Goal: Information Seeking & Learning: Learn about a topic

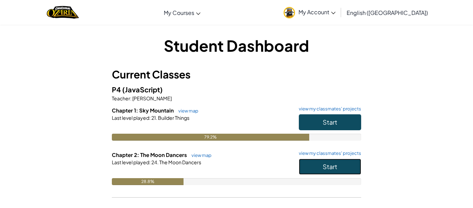
click at [315, 168] on button "Start" at bounding box center [330, 166] width 62 height 16
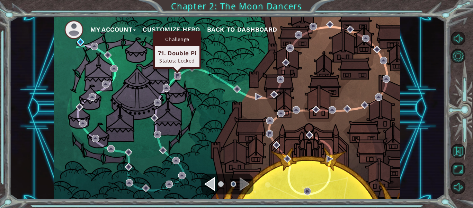
click at [180, 76] on img at bounding box center [177, 75] width 7 height 7
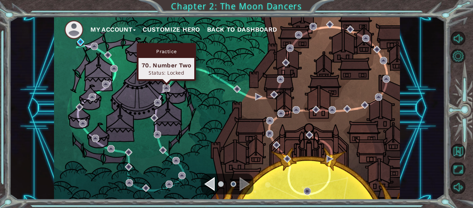
click at [168, 86] on img at bounding box center [166, 87] width 7 height 7
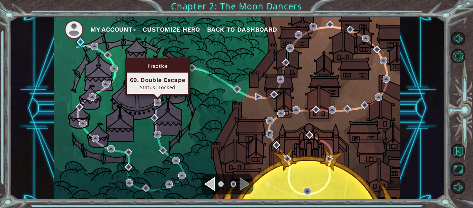
click at [160, 103] on img at bounding box center [157, 102] width 7 height 7
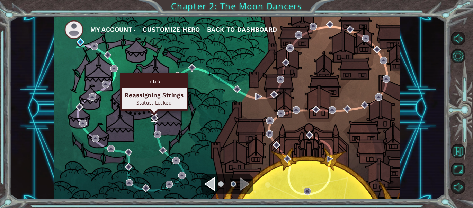
click at [155, 115] on img at bounding box center [154, 117] width 7 height 7
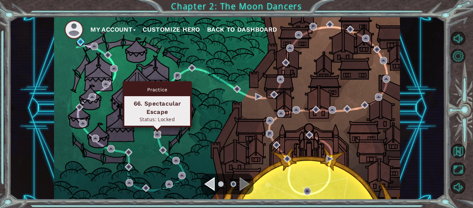
click at [155, 132] on img at bounding box center [157, 134] width 7 height 7
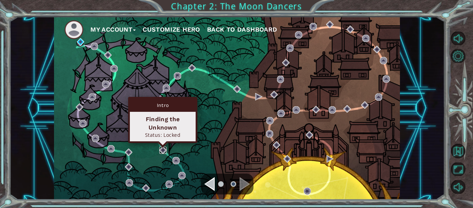
click at [164, 148] on img at bounding box center [162, 149] width 7 height 7
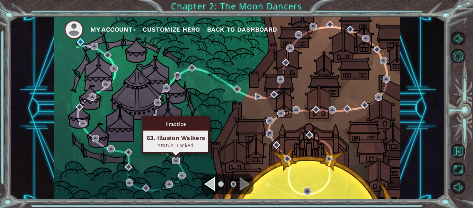
click at [177, 159] on img at bounding box center [176, 160] width 7 height 7
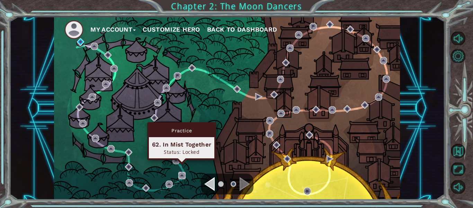
click at [183, 175] on img at bounding box center [181, 175] width 7 height 7
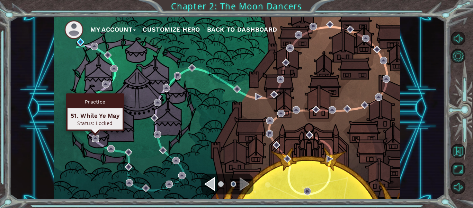
click at [94, 137] on img at bounding box center [95, 137] width 7 height 7
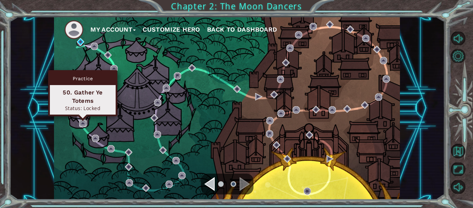
click at [82, 126] on img at bounding box center [82, 123] width 7 height 7
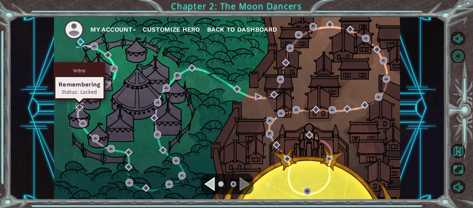
click at [79, 108] on img at bounding box center [79, 106] width 7 height 7
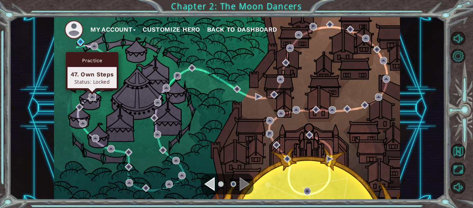
click at [93, 98] on img at bounding box center [92, 96] width 7 height 7
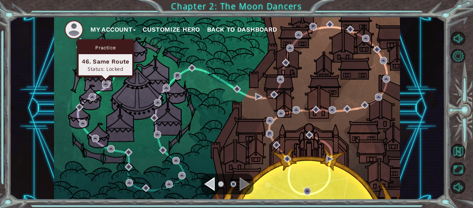
click at [104, 84] on img at bounding box center [105, 83] width 7 height 7
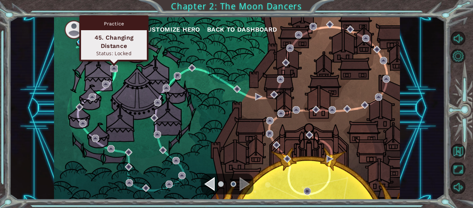
click at [113, 69] on img at bounding box center [114, 68] width 7 height 7
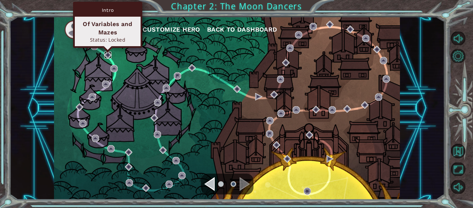
click at [106, 54] on img at bounding box center [107, 54] width 7 height 7
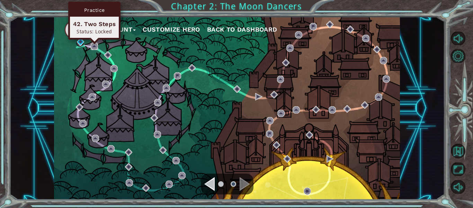
click at [94, 46] on img at bounding box center [94, 46] width 7 height 7
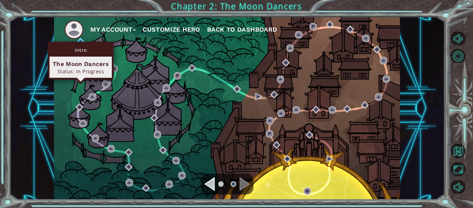
click at [80, 42] on div "Intro The Moon Dancers Status: In Progress" at bounding box center [81, 61] width 66 height 38
click at [81, 40] on img at bounding box center [80, 41] width 7 height 7
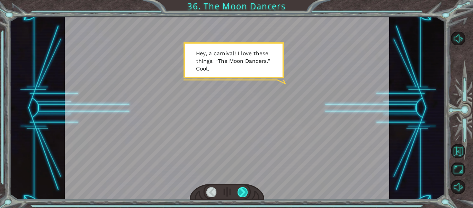
click at [239, 194] on div at bounding box center [243, 192] width 10 height 10
click at [240, 193] on div at bounding box center [243, 192] width 10 height 10
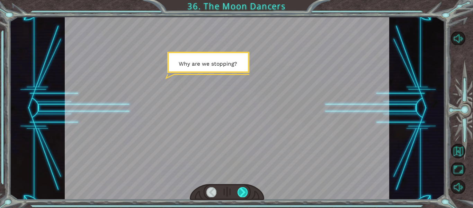
click at [240, 193] on div at bounding box center [243, 192] width 10 height 10
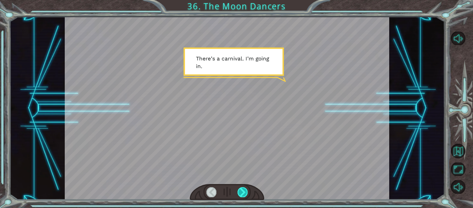
click at [240, 193] on div at bounding box center [243, 192] width 10 height 10
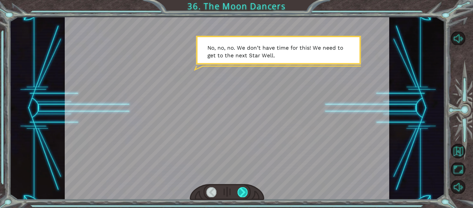
click at [240, 193] on div at bounding box center [243, 192] width 10 height 10
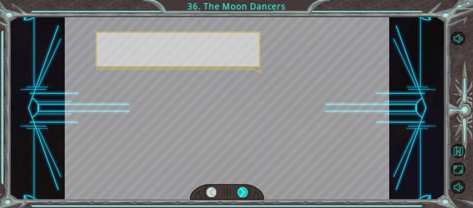
click at [240, 193] on div at bounding box center [243, 192] width 10 height 10
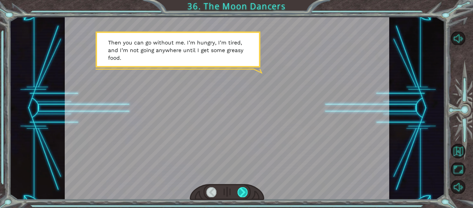
click at [240, 193] on div at bounding box center [243, 192] width 10 height 10
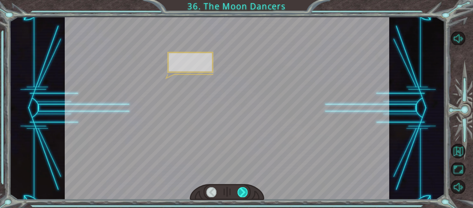
click at [240, 193] on div at bounding box center [243, 192] width 10 height 10
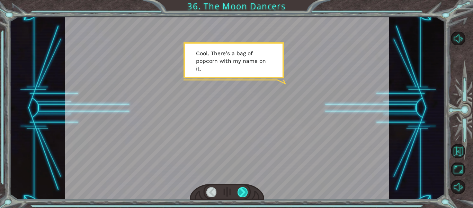
click at [240, 193] on div at bounding box center [243, 192] width 10 height 10
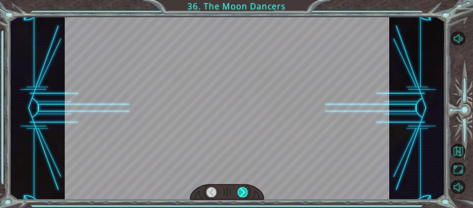
click at [240, 193] on div at bounding box center [243, 192] width 10 height 10
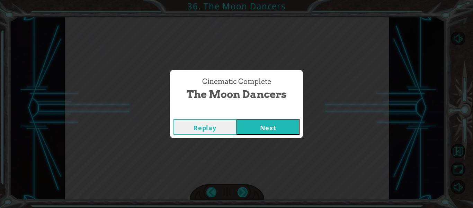
click at [240, 193] on div "Cinematic Complete The Moon Dancers Replay Next" at bounding box center [236, 104] width 473 height 208
click at [264, 125] on button "Next" at bounding box center [268, 127] width 63 height 16
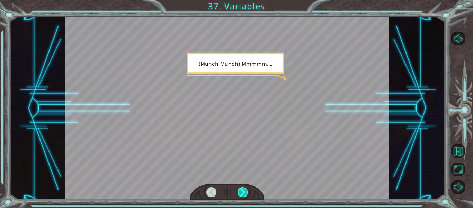
click at [241, 192] on div at bounding box center [243, 192] width 10 height 10
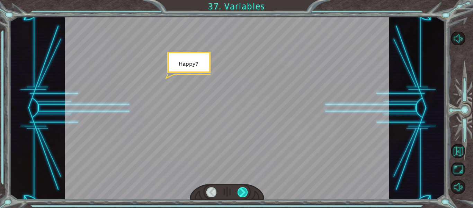
click at [241, 192] on div at bounding box center [243, 192] width 10 height 10
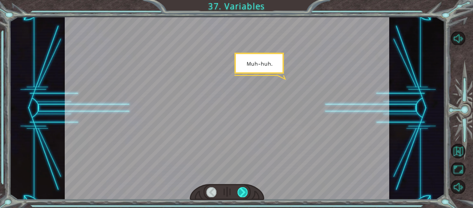
click at [241, 192] on div at bounding box center [243, 192] width 10 height 10
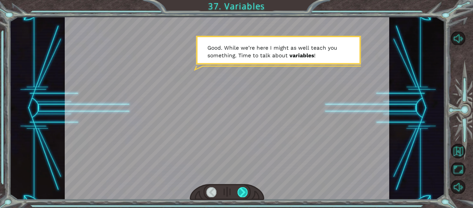
click at [241, 192] on div at bounding box center [243, 192] width 10 height 10
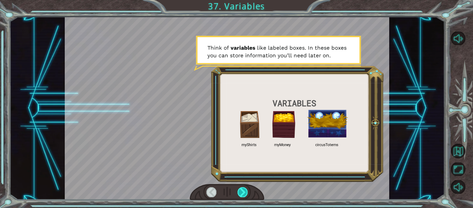
click at [241, 192] on div at bounding box center [243, 192] width 10 height 10
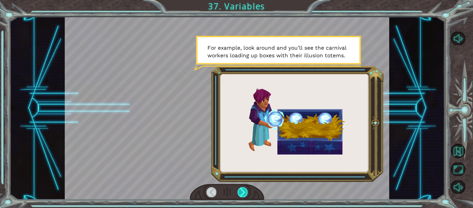
click at [241, 192] on div at bounding box center [243, 192] width 10 height 10
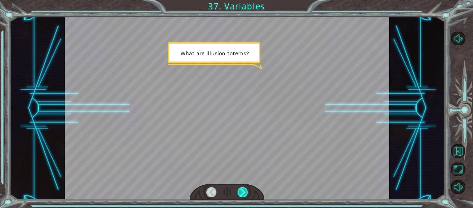
click at [241, 192] on div at bounding box center [243, 192] width 10 height 10
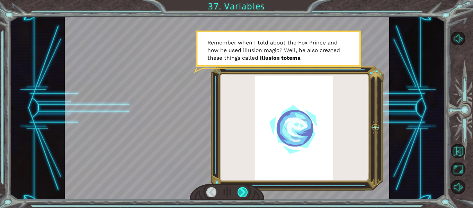
click at [241, 192] on div at bounding box center [243, 192] width 10 height 10
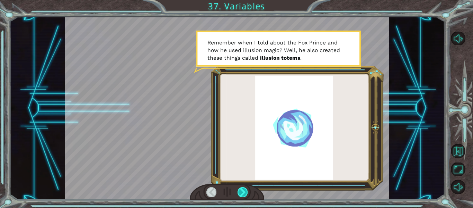
click at [241, 192] on div at bounding box center [243, 192] width 10 height 10
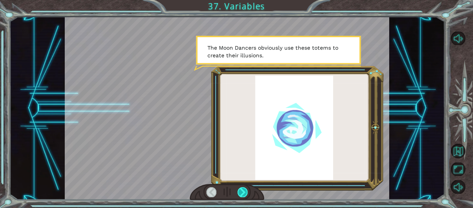
click at [241, 192] on div at bounding box center [243, 192] width 10 height 10
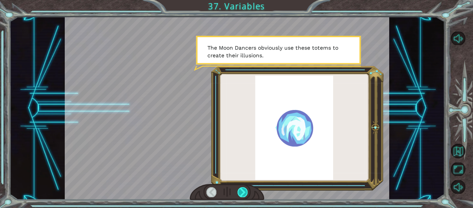
click at [241, 192] on div at bounding box center [243, 192] width 10 height 10
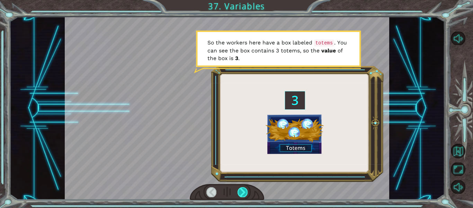
click at [241, 192] on div at bounding box center [243, 192] width 10 height 10
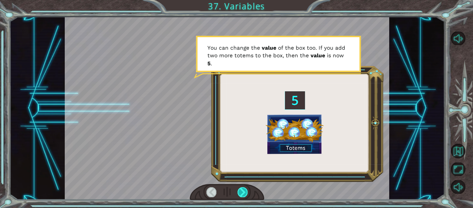
click at [241, 192] on div at bounding box center [243, 192] width 10 height 10
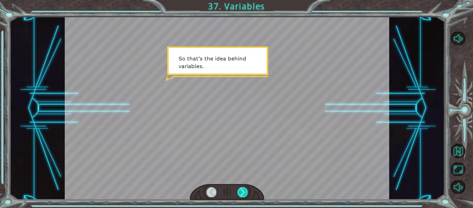
click at [241, 192] on div at bounding box center [243, 192] width 10 height 10
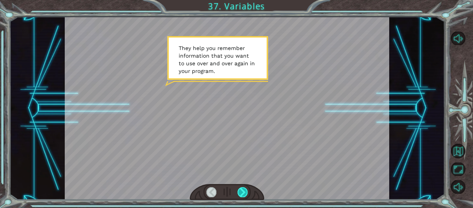
click at [241, 192] on div at bounding box center [243, 192] width 10 height 10
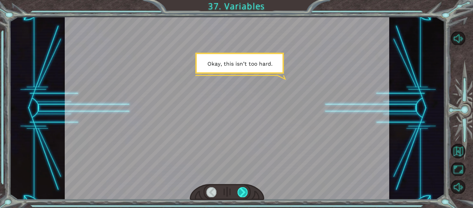
click at [241, 192] on div at bounding box center [243, 192] width 10 height 10
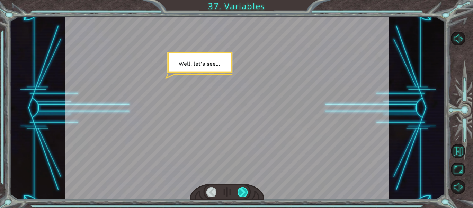
click at [241, 192] on div at bounding box center [243, 192] width 10 height 10
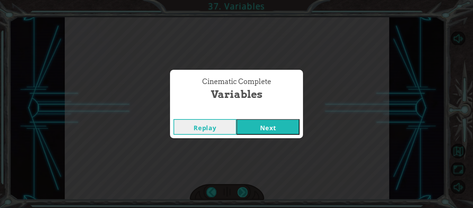
click at [241, 192] on div "Cinematic Complete Variables Replay Next" at bounding box center [236, 104] width 473 height 208
click at [253, 129] on button "Next" at bounding box center [268, 127] width 63 height 16
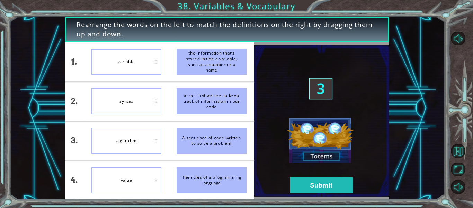
click at [122, 133] on div "algorithm" at bounding box center [126, 141] width 70 height 26
click at [124, 139] on div "algorithm" at bounding box center [126, 141] width 70 height 26
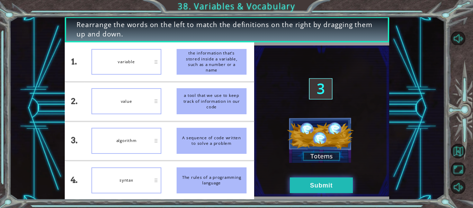
click at [308, 188] on button "Submit" at bounding box center [321, 185] width 63 height 16
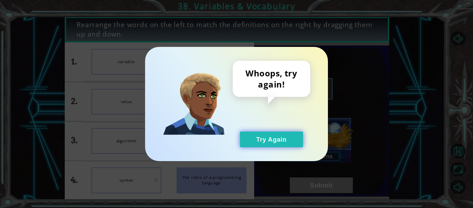
click at [264, 134] on button "Try Again" at bounding box center [271, 139] width 63 height 16
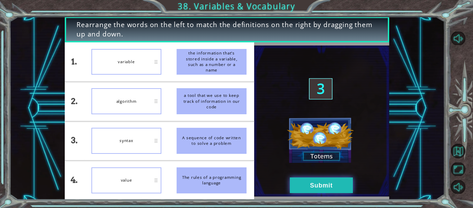
click at [307, 183] on button "Submit" at bounding box center [321, 185] width 63 height 16
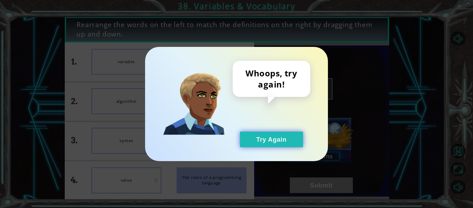
click at [271, 140] on button "Try Again" at bounding box center [271, 139] width 63 height 16
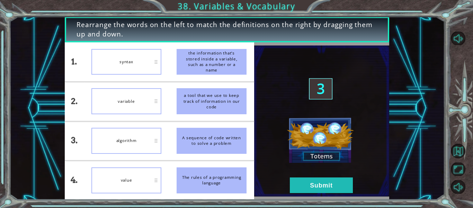
click at [311, 177] on img at bounding box center [321, 120] width 135 height 151
click at [312, 187] on button "Submit" at bounding box center [321, 185] width 63 height 16
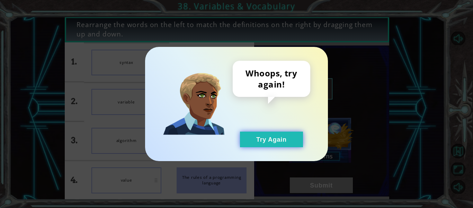
click at [268, 134] on button "Try Again" at bounding box center [271, 139] width 63 height 16
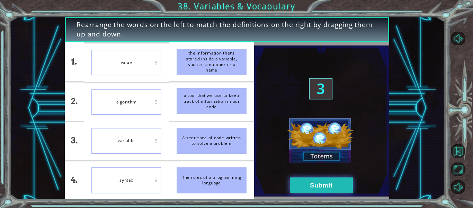
click at [296, 181] on button "Submit" at bounding box center [321, 185] width 63 height 16
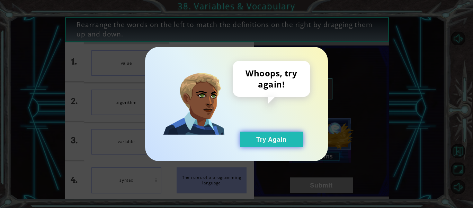
click at [275, 143] on button "Try Again" at bounding box center [271, 139] width 63 height 16
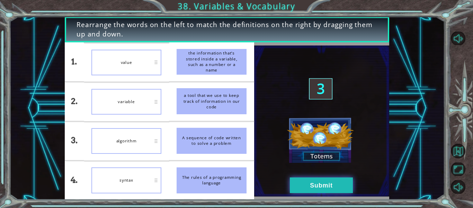
click at [339, 178] on button "Submit" at bounding box center [321, 185] width 63 height 16
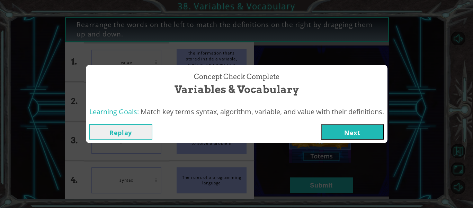
click at [333, 129] on button "Next" at bounding box center [352, 132] width 63 height 16
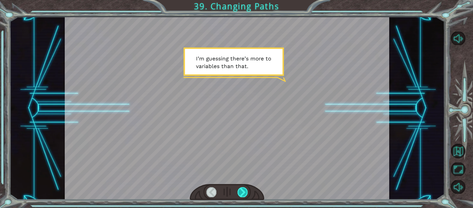
click at [243, 193] on div at bounding box center [243, 192] width 10 height 10
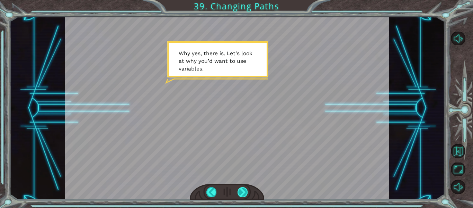
click at [243, 193] on div at bounding box center [243, 192] width 10 height 10
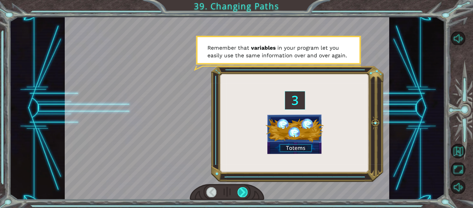
click at [243, 193] on div at bounding box center [243, 192] width 10 height 10
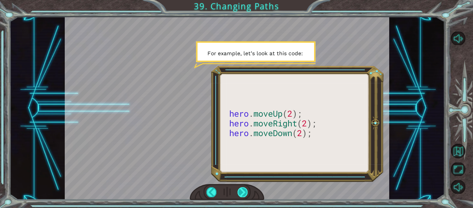
click at [243, 193] on div at bounding box center [243, 192] width 10 height 10
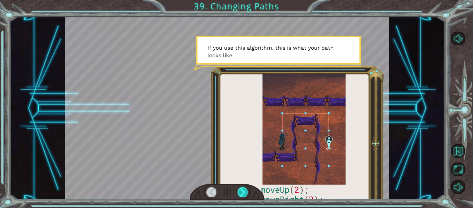
click at [243, 193] on div at bounding box center [243, 192] width 10 height 10
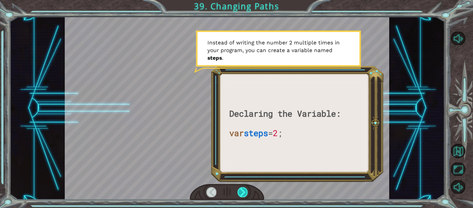
click at [243, 193] on div at bounding box center [243, 192] width 10 height 10
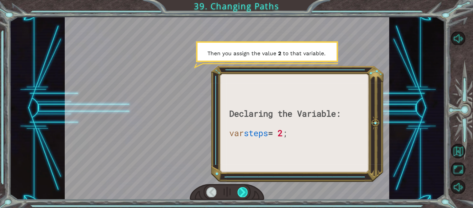
click at [243, 193] on div at bounding box center [243, 192] width 10 height 10
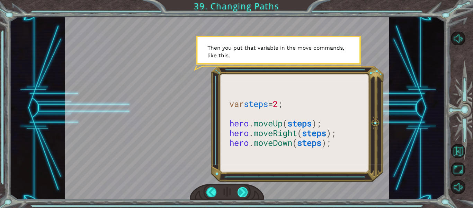
click at [244, 195] on div at bounding box center [243, 192] width 10 height 10
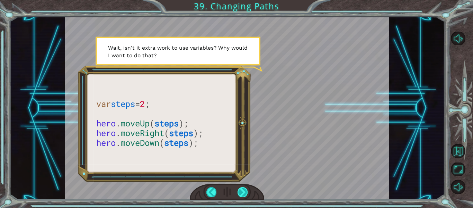
click at [244, 195] on div at bounding box center [243, 192] width 10 height 10
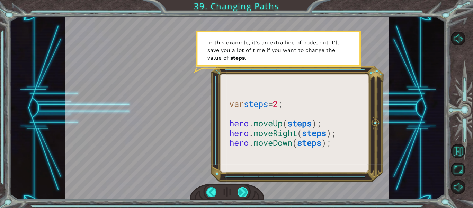
click at [244, 195] on div at bounding box center [243, 192] width 10 height 10
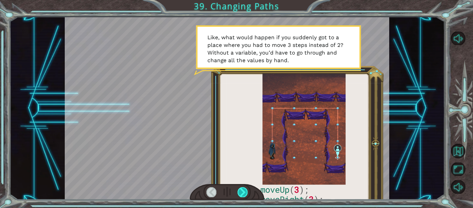
click at [244, 195] on div at bounding box center [243, 192] width 10 height 10
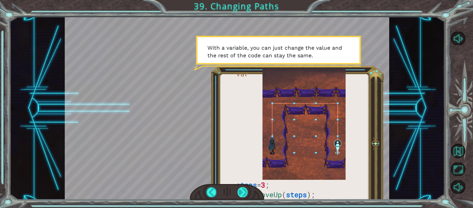
click at [244, 195] on div at bounding box center [243, 192] width 10 height 10
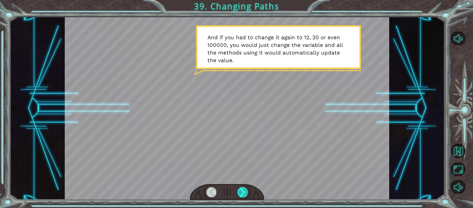
click at [244, 195] on div at bounding box center [243, 192] width 10 height 10
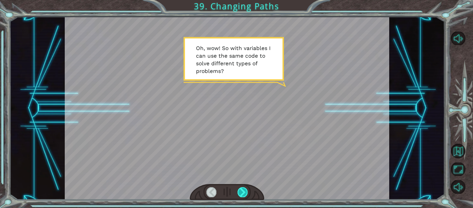
click at [245, 191] on div at bounding box center [243, 192] width 10 height 10
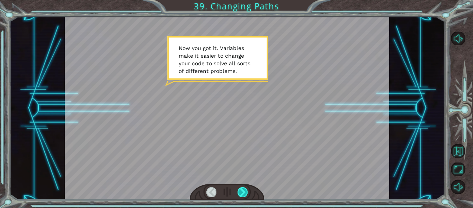
click at [245, 191] on div at bounding box center [243, 192] width 10 height 10
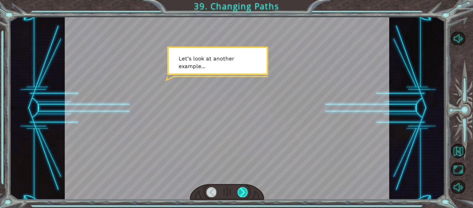
click at [245, 191] on div at bounding box center [243, 192] width 10 height 10
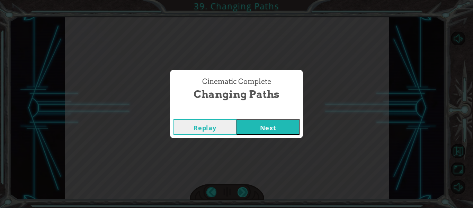
click at [245, 191] on div "Cinematic Complete Changing Paths Replay Next" at bounding box center [236, 104] width 473 height 208
click at [263, 129] on button "Next" at bounding box center [268, 127] width 63 height 16
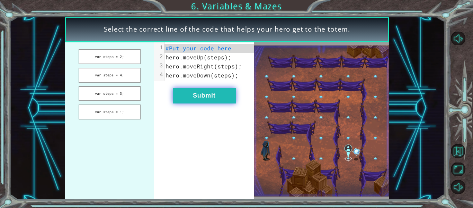
click at [211, 100] on button "Submit" at bounding box center [204, 96] width 63 height 16
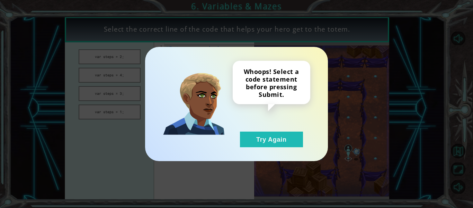
click at [241, 149] on div "Whoops! Select a code statement before pressing Submit. Try Again" at bounding box center [236, 104] width 183 height 114
click at [253, 137] on button "Try Again" at bounding box center [271, 139] width 63 height 16
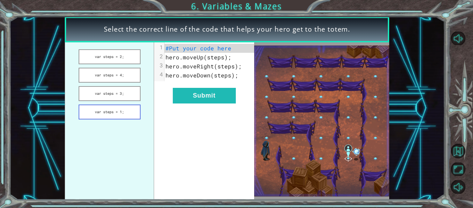
click at [122, 114] on button "var steps = 1;" at bounding box center [110, 111] width 62 height 15
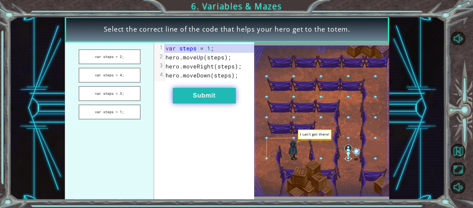
click at [213, 92] on button "Submit" at bounding box center [204, 96] width 63 height 16
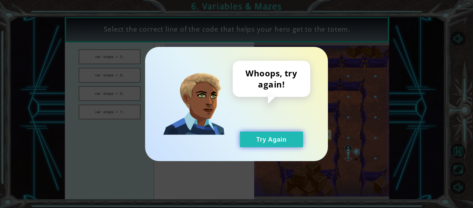
click at [269, 142] on button "Try Again" at bounding box center [271, 139] width 63 height 16
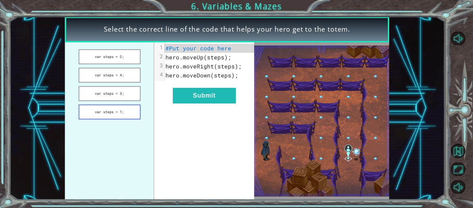
click at [122, 114] on button "var steps = 1;" at bounding box center [110, 111] width 62 height 15
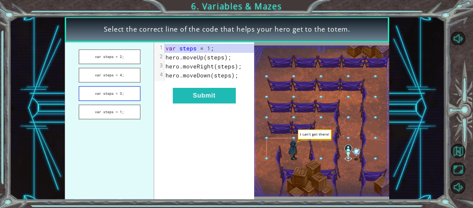
click at [128, 94] on button "var steps = 3;" at bounding box center [110, 93] width 62 height 15
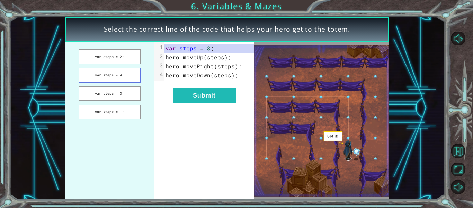
click at [120, 73] on button "var steps = 4;" at bounding box center [110, 75] width 62 height 15
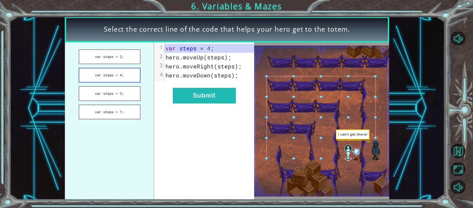
click at [120, 73] on button "var steps = 4;" at bounding box center [110, 75] width 62 height 15
click at [117, 89] on button "var steps = 3;" at bounding box center [110, 93] width 62 height 15
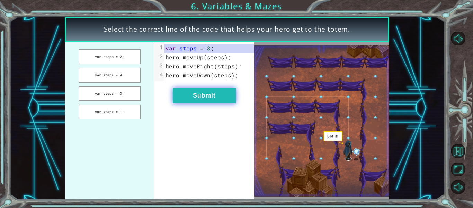
click at [219, 97] on button "Submit" at bounding box center [204, 96] width 63 height 16
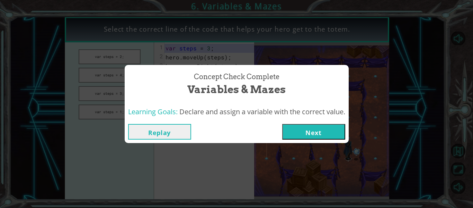
click at [304, 129] on button "Next" at bounding box center [313, 132] width 63 height 16
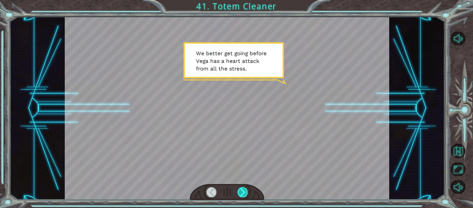
click at [247, 194] on div at bounding box center [243, 192] width 10 height 10
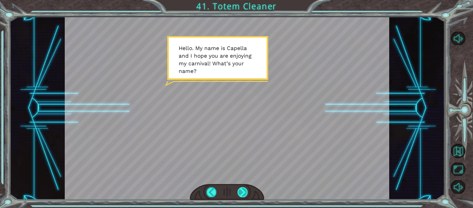
click at [245, 195] on div at bounding box center [243, 192] width 10 height 10
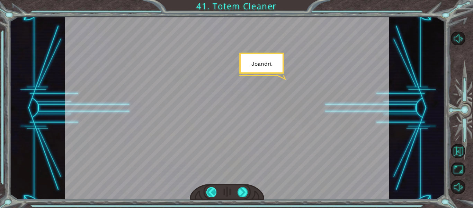
click at [212, 191] on div at bounding box center [212, 192] width 10 height 10
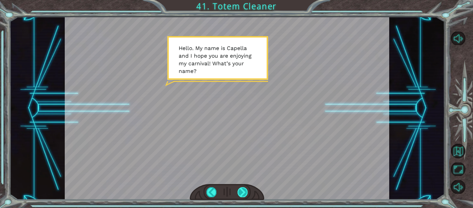
click at [245, 193] on div at bounding box center [243, 192] width 10 height 10
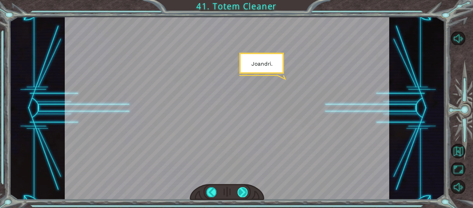
click at [245, 193] on div at bounding box center [243, 192] width 10 height 10
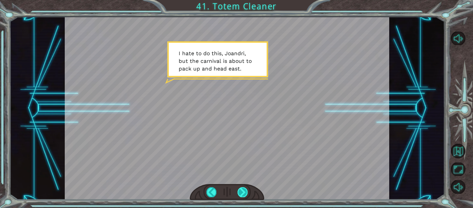
click at [245, 194] on div at bounding box center [243, 192] width 10 height 10
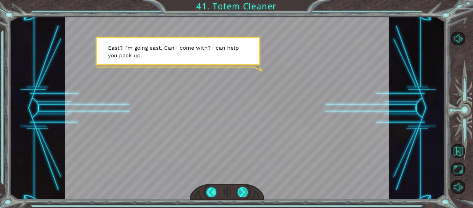
click at [241, 189] on div at bounding box center [243, 192] width 10 height 10
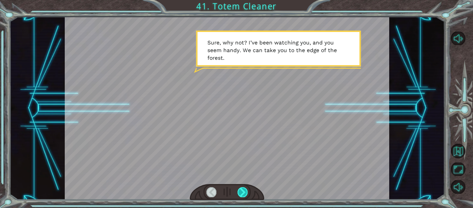
click at [241, 189] on div at bounding box center [243, 192] width 10 height 10
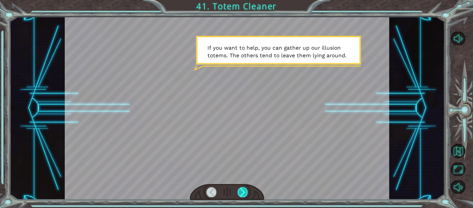
click at [241, 189] on div at bounding box center [243, 192] width 10 height 10
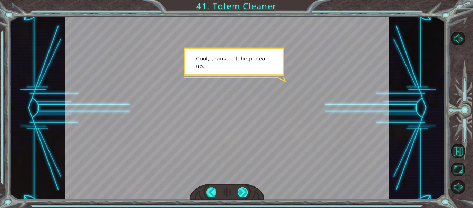
click at [242, 189] on div at bounding box center [243, 192] width 10 height 10
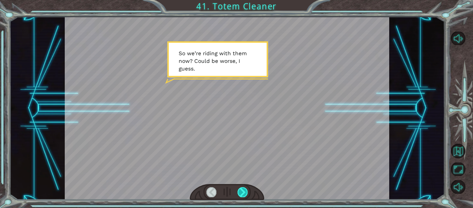
click at [242, 189] on div at bounding box center [243, 192] width 10 height 10
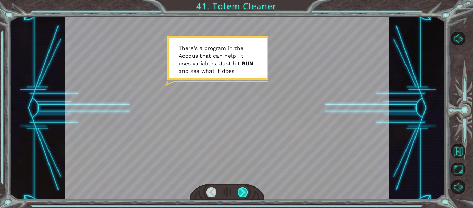
click at [242, 189] on div at bounding box center [243, 192] width 10 height 10
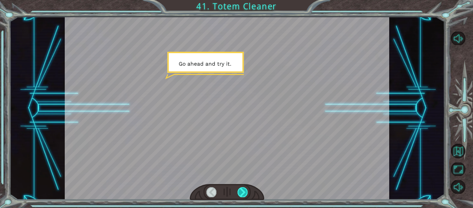
click at [242, 189] on div at bounding box center [243, 192] width 10 height 10
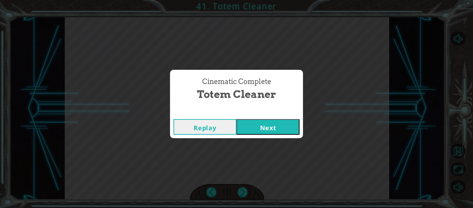
click at [269, 127] on button "Next" at bounding box center [268, 127] width 63 height 16
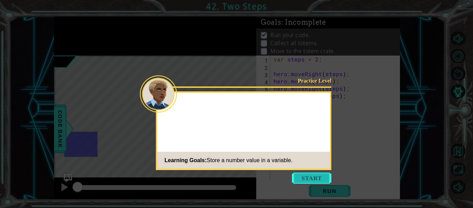
click at [301, 175] on button "Start" at bounding box center [312, 177] width 40 height 11
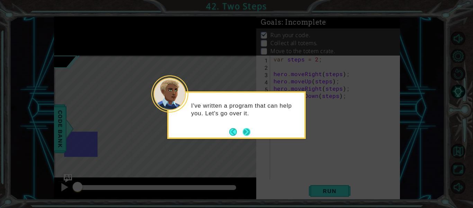
click at [246, 132] on button "Next" at bounding box center [246, 131] width 13 height 13
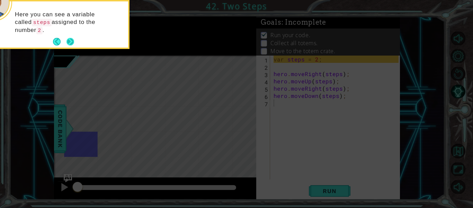
click at [67, 37] on button "Next" at bounding box center [70, 42] width 10 height 10
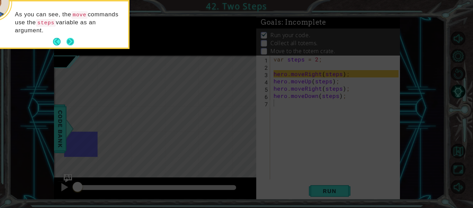
click at [72, 42] on button "Next" at bounding box center [70, 42] width 12 height 12
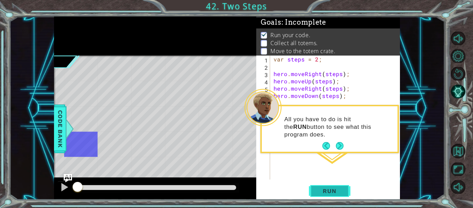
click at [329, 190] on span "Run" at bounding box center [329, 190] width 27 height 7
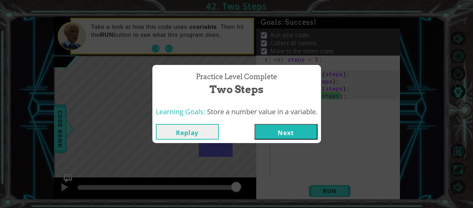
click at [289, 137] on button "Next" at bounding box center [286, 132] width 63 height 16
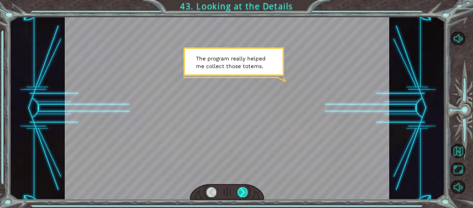
click at [241, 189] on div at bounding box center [243, 192] width 10 height 10
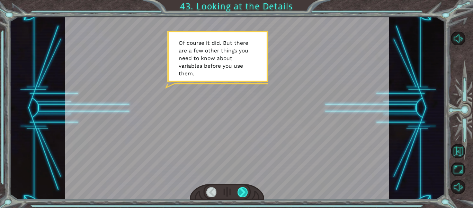
click at [241, 189] on div at bounding box center [243, 192] width 10 height 10
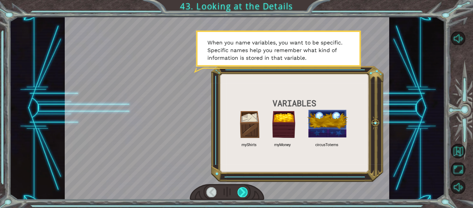
click at [241, 189] on div at bounding box center [243, 192] width 10 height 10
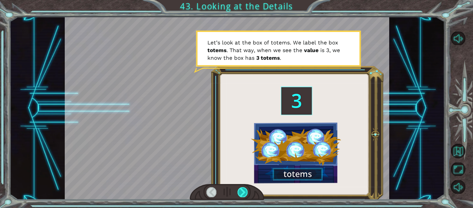
click at [241, 189] on div at bounding box center [243, 192] width 10 height 10
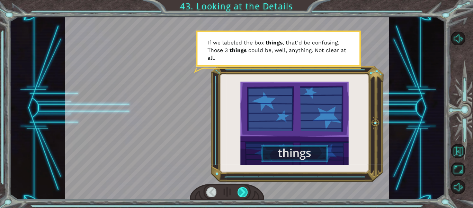
click at [241, 189] on div at bounding box center [243, 192] width 10 height 10
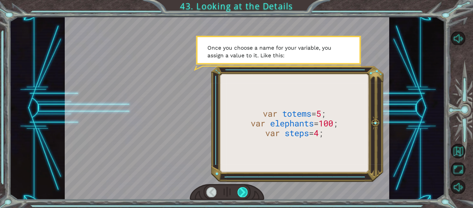
click at [241, 189] on div at bounding box center [243, 192] width 10 height 10
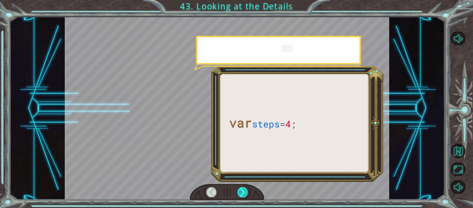
click at [241, 189] on div at bounding box center [243, 192] width 10 height 10
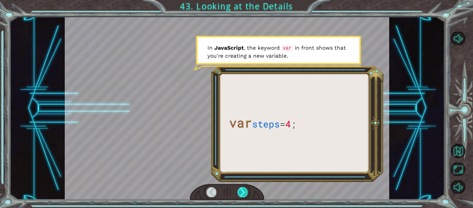
click at [241, 189] on div at bounding box center [243, 192] width 10 height 10
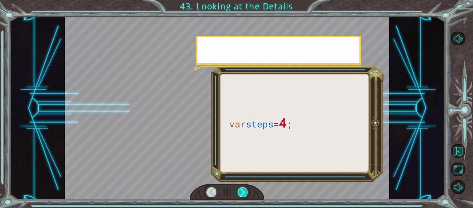
click at [241, 189] on div at bounding box center [243, 192] width 10 height 10
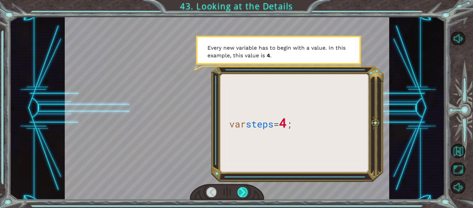
click at [241, 189] on div at bounding box center [243, 192] width 10 height 10
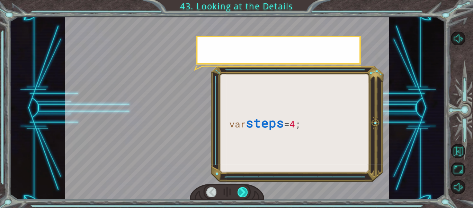
click at [241, 189] on div at bounding box center [243, 192] width 10 height 10
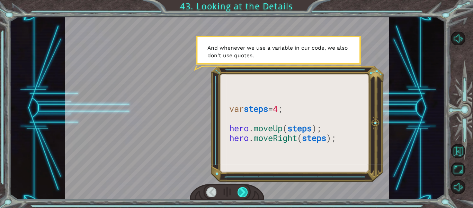
click at [241, 189] on div at bounding box center [243, 192] width 10 height 10
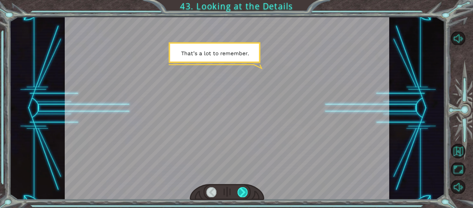
click at [241, 189] on div at bounding box center [243, 192] width 10 height 10
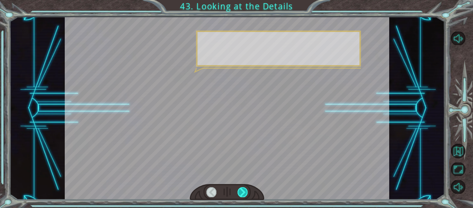
click at [241, 189] on div at bounding box center [243, 192] width 10 height 10
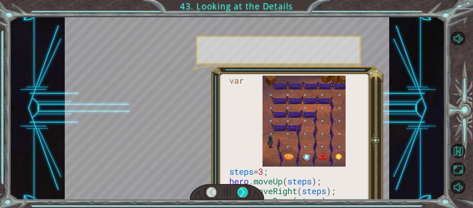
click at [241, 189] on div at bounding box center [243, 192] width 10 height 10
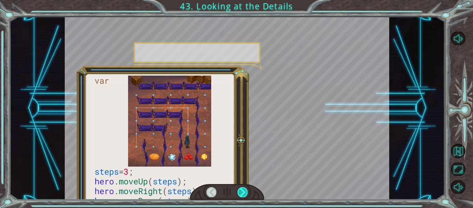
click at [241, 189] on div at bounding box center [243, 192] width 10 height 10
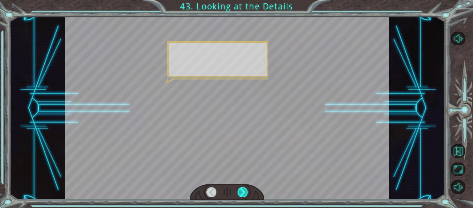
click at [241, 189] on div at bounding box center [243, 192] width 10 height 10
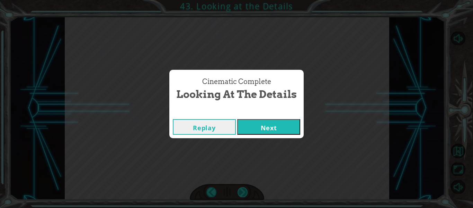
click at [241, 189] on div "Cinematic Complete Looking at the Details Replay Next" at bounding box center [236, 104] width 473 height 208
click at [270, 118] on div "Replay Next" at bounding box center [236, 126] width 134 height 23
click at [270, 121] on button "Next" at bounding box center [268, 127] width 63 height 16
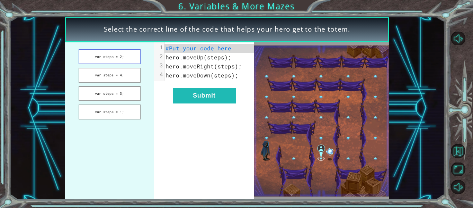
click at [118, 60] on button "var steps = 2;" at bounding box center [110, 56] width 62 height 15
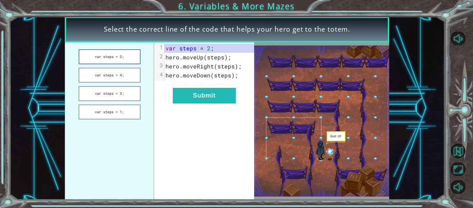
click at [118, 60] on button "var steps = 2;" at bounding box center [110, 56] width 62 height 15
click at [191, 94] on button "Submit" at bounding box center [204, 96] width 63 height 16
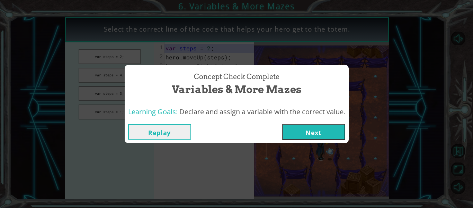
click at [308, 131] on button "Next" at bounding box center [313, 132] width 63 height 16
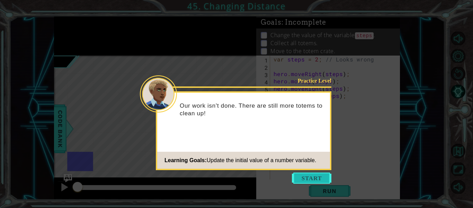
click at [312, 178] on button "Start" at bounding box center [312, 177] width 40 height 11
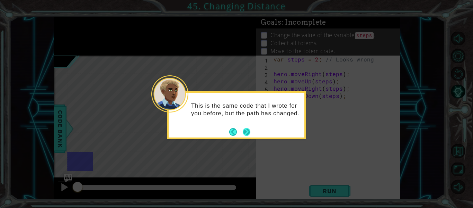
click at [249, 130] on button "Next" at bounding box center [246, 131] width 9 height 9
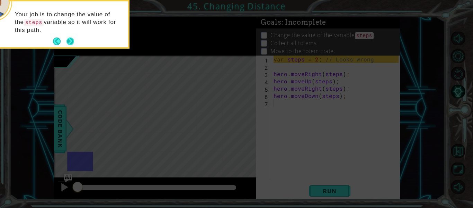
click at [71, 40] on button "Next" at bounding box center [70, 41] width 11 height 11
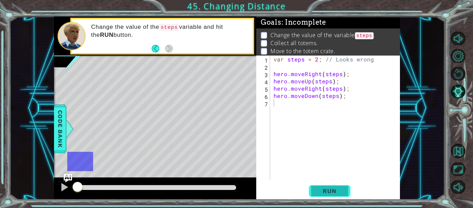
click at [318, 188] on span "Run" at bounding box center [329, 190] width 27 height 7
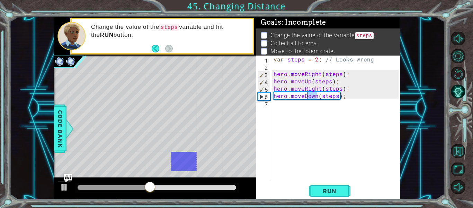
drag, startPoint x: 316, startPoint y: 97, endPoint x: 305, endPoint y: 94, distance: 11.4
click at [305, 94] on div "var steps = 2 ; // Looks wrong hero . moveRight ( steps ) ; hero . moveUp ( ste…" at bounding box center [337, 124] width 130 height 138
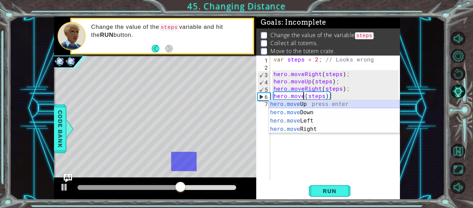
click at [308, 102] on div "hero.move Up press enter hero.move Down press enter hero.move Left press enter …" at bounding box center [334, 125] width 131 height 50
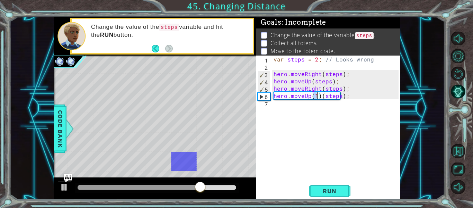
click at [315, 93] on div "var steps = 2 ; // Looks wrong hero . moveRight ( steps ) ; hero . moveUp ( ste…" at bounding box center [335, 117] width 126 height 124
click at [320, 96] on div "var steps = 2 ; // Looks wrong hero . moveRight ( steps ) ; hero . moveUp ( ste…" at bounding box center [337, 124] width 130 height 138
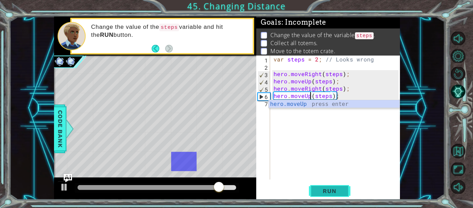
click at [340, 191] on span "Run" at bounding box center [329, 190] width 27 height 7
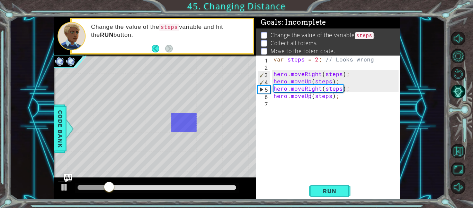
type textarea "hero.moveRight(steps);"
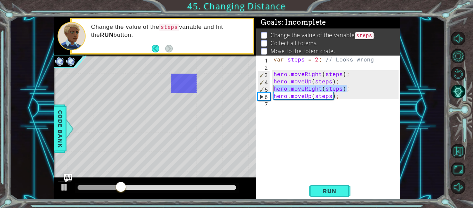
drag, startPoint x: 349, startPoint y: 89, endPoint x: 268, endPoint y: 90, distance: 80.8
click at [268, 90] on div "hero.moveRight(steps); 1 2 3 4 5 6 7 var steps = 2 ; // Looks wrong hero . move…" at bounding box center [327, 117] width 142 height 124
click at [303, 104] on div "var steps = 2 ; // Looks wrong hero . moveRight ( steps ) ; hero . moveUp ( ste…" at bounding box center [337, 124] width 130 height 138
paste textarea "hero.moveRight(steps);"
type textarea "hero.moveRight(steps);"
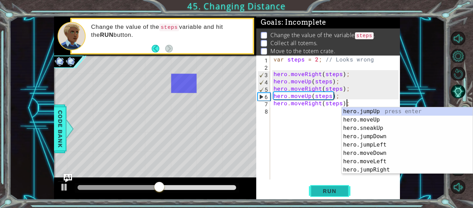
click at [327, 187] on span "Run" at bounding box center [329, 190] width 27 height 7
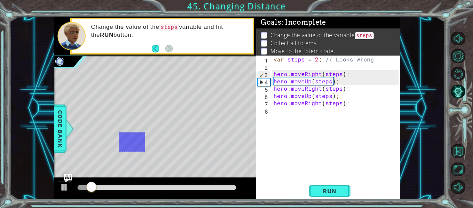
click at [294, 113] on div "var steps = 2 ; // Looks wrong hero . moveRight ( steps ) ; hero . moveUp ( ste…" at bounding box center [337, 124] width 130 height 138
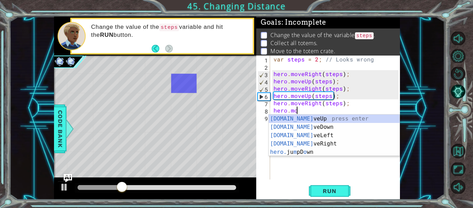
scroll to position [0, 1]
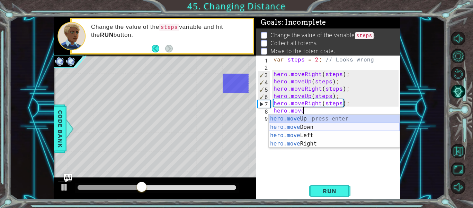
click at [295, 126] on div "hero.move Up press enter hero.move Down press enter hero.move Left press enter …" at bounding box center [334, 139] width 131 height 50
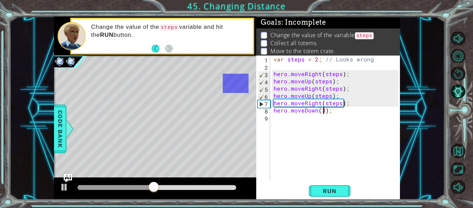
scroll to position [0, 3]
type textarea "hero.moveDown(3);"
click at [338, 193] on span "Run" at bounding box center [329, 190] width 27 height 7
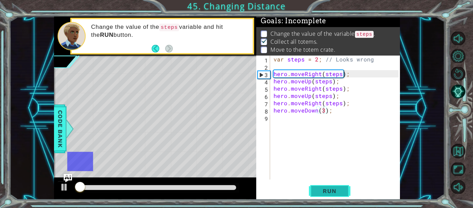
scroll to position [2, 0]
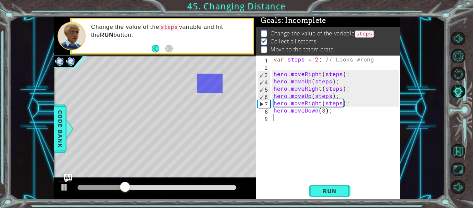
click at [325, 114] on div "var steps = 2 ; // Looks wrong hero . moveRight ( steps ) ; hero . moveUp ( ste…" at bounding box center [337, 124] width 130 height 138
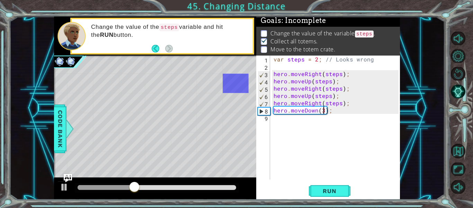
click at [324, 111] on div "var steps = 2 ; // Looks wrong hero . moveRight ( steps ) ; hero . moveUp ( ste…" at bounding box center [337, 124] width 130 height 138
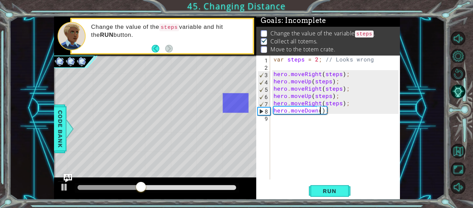
scroll to position [0, 3]
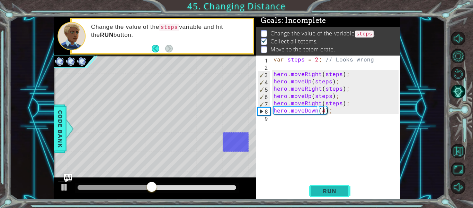
click at [331, 192] on span "Run" at bounding box center [329, 190] width 27 height 7
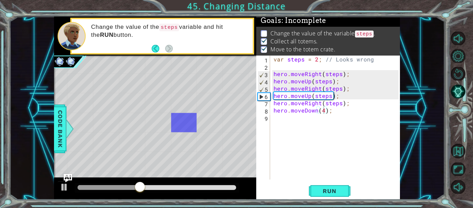
click at [325, 112] on div "var steps = 2 ; // Looks wrong hero . moveRight ( steps ) ; hero . moveUp ( ste…" at bounding box center [337, 124] width 130 height 138
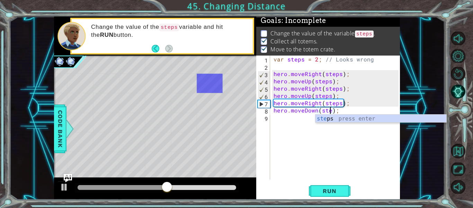
scroll to position [0, 4]
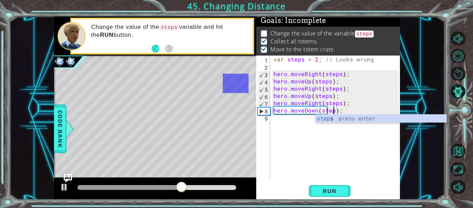
type textarea "hero.moveDown(steps);"
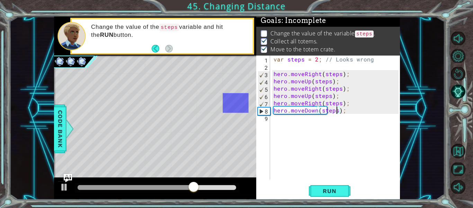
click at [322, 120] on div "var steps = 2 ; // Looks wrong hero . moveRight ( steps ) ; hero . moveUp ( ste…" at bounding box center [337, 124] width 130 height 138
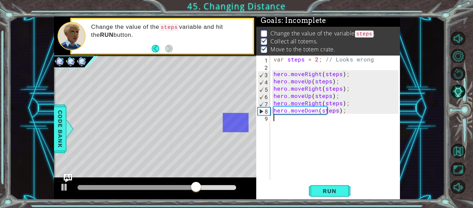
scroll to position [0, 0]
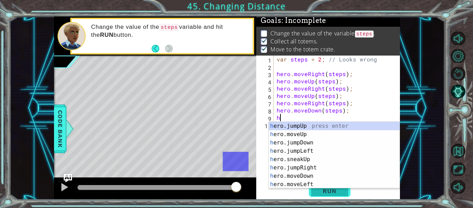
click at [330, 192] on span "Run" at bounding box center [329, 190] width 27 height 7
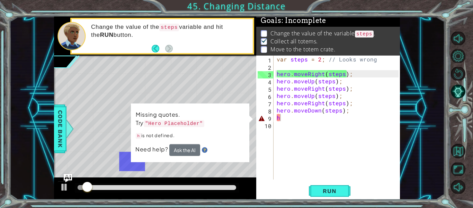
click at [304, 120] on div "var steps = 2 ; // Looks wrong hero . moveRight ( steps ) ; hero . moveUp ( ste…" at bounding box center [339, 124] width 127 height 138
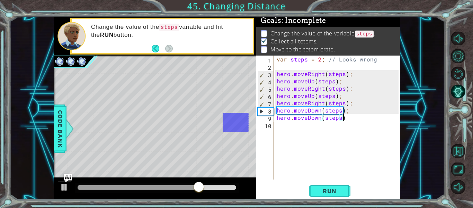
scroll to position [0, 4]
click at [321, 194] on button "Run" at bounding box center [330, 191] width 42 height 14
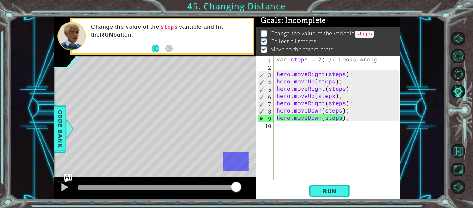
scroll to position [0, 3]
drag, startPoint x: 335, startPoint y: 82, endPoint x: 316, endPoint y: 82, distance: 18.7
click at [316, 82] on div "var steps = 2 ; // Looks wrong hero . moveRight ( steps ) ; hero . moveUp ( ste…" at bounding box center [339, 124] width 127 height 138
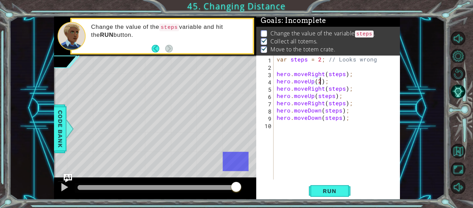
scroll to position [0, 3]
click at [323, 191] on span "Run" at bounding box center [329, 190] width 27 height 7
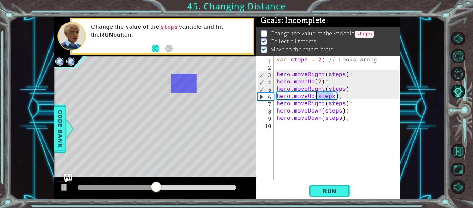
drag, startPoint x: 334, startPoint y: 96, endPoint x: 318, endPoint y: 96, distance: 16.6
click at [318, 96] on div "var steps = 2 ; // Looks wrong hero . moveRight ( steps ) ; hero . moveUp ( 2 )…" at bounding box center [339, 124] width 127 height 138
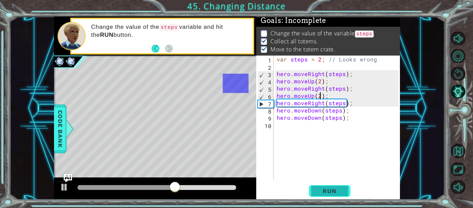
click at [328, 189] on span "Run" at bounding box center [329, 190] width 27 height 7
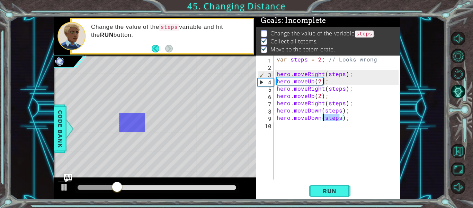
drag, startPoint x: 341, startPoint y: 117, endPoint x: 323, endPoint y: 118, distance: 18.1
click at [323, 118] on div "var steps = 2 ; // Looks wrong hero . moveRight ( steps ) ; hero . moveUp ( 2 )…" at bounding box center [339, 124] width 127 height 138
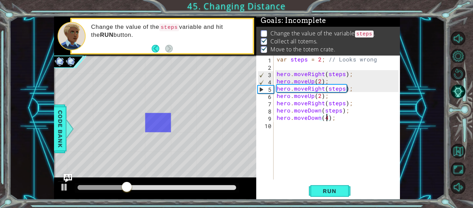
scroll to position [0, 3]
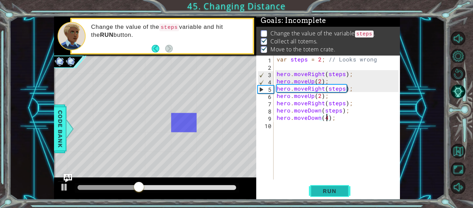
click at [319, 189] on span "Run" at bounding box center [329, 190] width 27 height 7
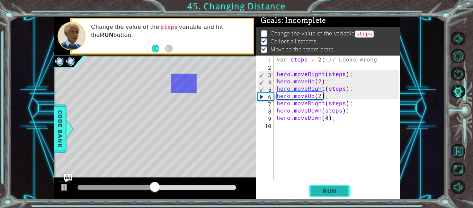
click at [319, 189] on span "Run" at bounding box center [329, 190] width 27 height 7
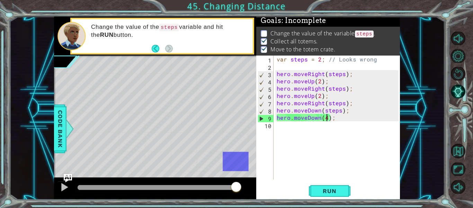
click at [327, 119] on div "var steps = 2 ; // Looks wrong hero . moveRight ( steps ) ; hero . moveUp ( 2 )…" at bounding box center [339, 124] width 127 height 138
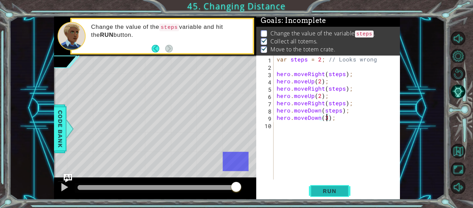
click at [339, 187] on span "Run" at bounding box center [329, 190] width 27 height 7
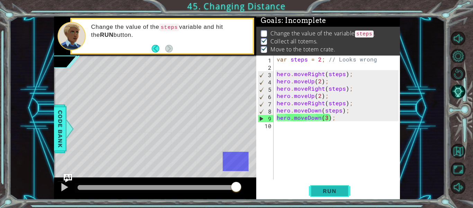
click at [333, 193] on span "Run" at bounding box center [329, 190] width 27 height 7
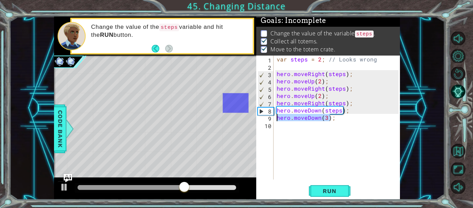
drag, startPoint x: 332, startPoint y: 117, endPoint x: 275, endPoint y: 121, distance: 56.6
click at [276, 121] on div "var steps = 2 ; // Looks wrong hero . moveRight ( steps ) ; hero . moveUp ( 2 )…" at bounding box center [339, 124] width 127 height 138
type textarea ";"
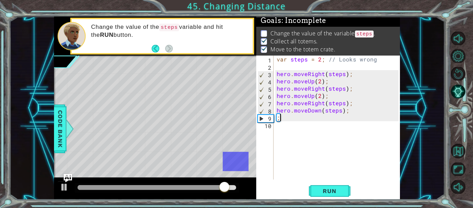
click at [288, 117] on div "var steps = 2 ; // Looks wrong hero . moveRight ( steps ) ; hero . moveUp ( 2 )…" at bounding box center [339, 124] width 127 height 138
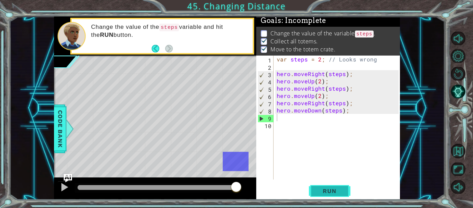
click at [322, 188] on span "Run" at bounding box center [329, 190] width 27 height 7
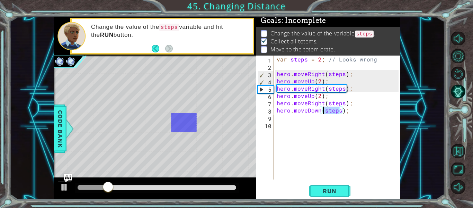
drag, startPoint x: 341, startPoint y: 111, endPoint x: 324, endPoint y: 113, distance: 17.4
click at [324, 113] on div "var steps = 2 ; // Looks wrong hero . moveRight ( steps ) ; hero . moveUp ( 2 )…" at bounding box center [339, 124] width 127 height 138
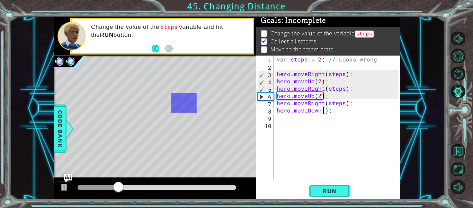
scroll to position [0, 3]
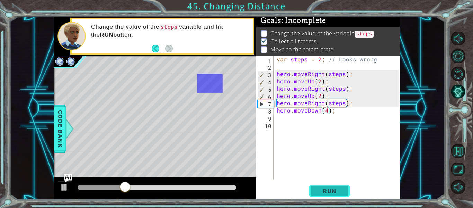
type textarea "hero.moveDown(4);"
click at [332, 193] on span "Run" at bounding box center [329, 190] width 27 height 7
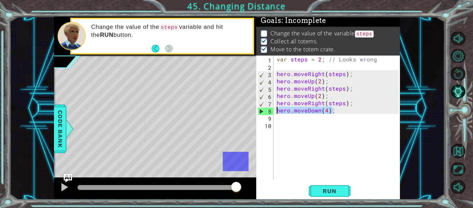
drag, startPoint x: 335, startPoint y: 111, endPoint x: 272, endPoint y: 112, distance: 63.1
click at [272, 112] on div "hero.moveDown(4); 1 2 3 4 5 6 7 8 9 10 var steps = 2 ; // Looks wrong hero . mo…" at bounding box center [327, 117] width 142 height 124
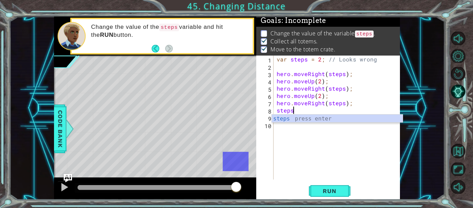
scroll to position [0, 1]
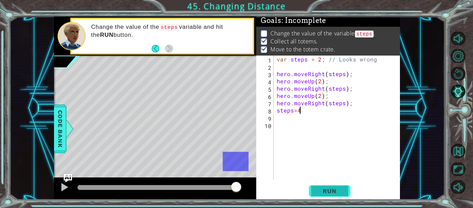
click at [340, 185] on button "Run" at bounding box center [330, 191] width 42 height 14
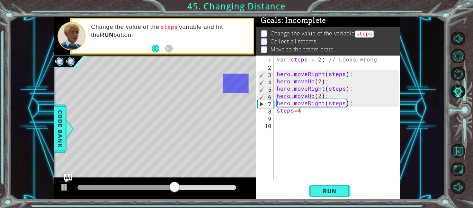
click at [310, 112] on div "var steps = 2 ; // Looks wrong hero . moveRight ( steps ) ; hero . moveUp ( 2 )…" at bounding box center [339, 124] width 127 height 138
click at [331, 186] on button "Run" at bounding box center [330, 191] width 42 height 14
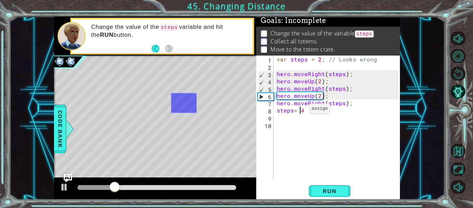
scroll to position [0, 1]
click at [292, 126] on div "var steps = 2 ; // Looks wrong hero . moveRight ( steps ) ; hero . moveUp ( 2 )…" at bounding box center [339, 124] width 127 height 138
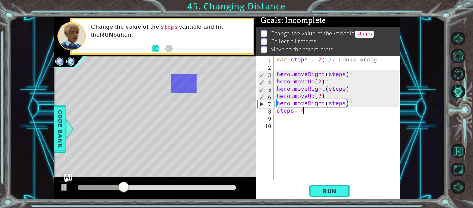
click at [308, 113] on div "var steps = 2 ; // Looks wrong hero . moveRight ( steps ) ; hero . moveUp ( 2 )…" at bounding box center [339, 124] width 127 height 138
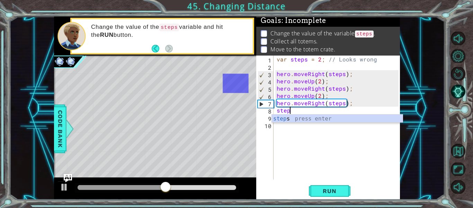
scroll to position [0, 0]
type textarea "s"
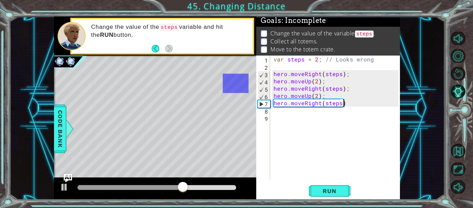
type textarea "hero.moveRight(steps);"
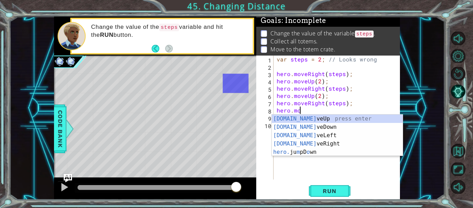
scroll to position [0, 1]
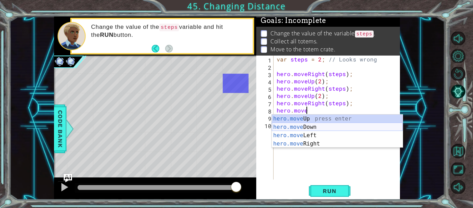
click at [315, 129] on div "hero.move Up press enter hero.move Down press enter hero.move Left press enter …" at bounding box center [337, 139] width 131 height 50
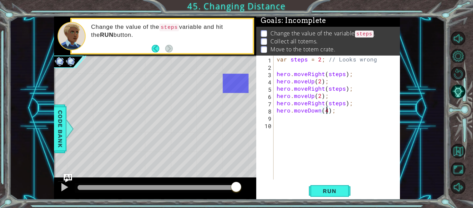
scroll to position [0, 3]
click at [329, 193] on span "Run" at bounding box center [329, 190] width 27 height 7
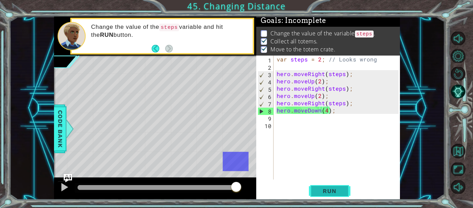
click at [329, 193] on span "Run" at bounding box center [329, 190] width 27 height 7
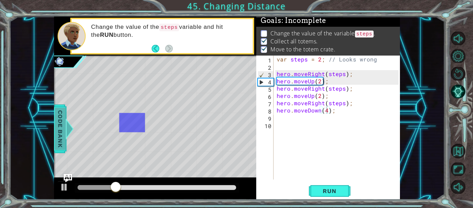
click at [65, 133] on div at bounding box center [69, 128] width 9 height 21
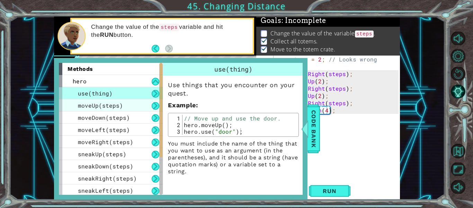
scroll to position [0, 0]
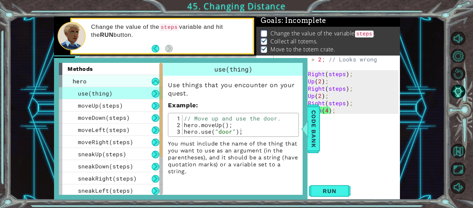
click at [89, 80] on div "hero" at bounding box center [111, 81] width 104 height 12
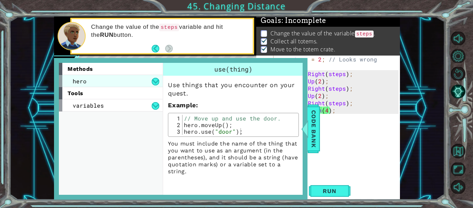
click at [89, 80] on div "hero" at bounding box center [111, 81] width 104 height 12
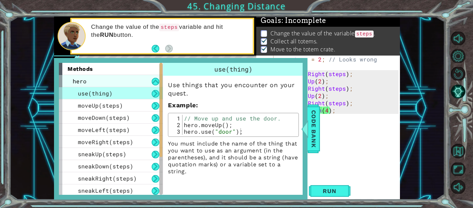
click at [89, 80] on div "hero" at bounding box center [111, 81] width 104 height 12
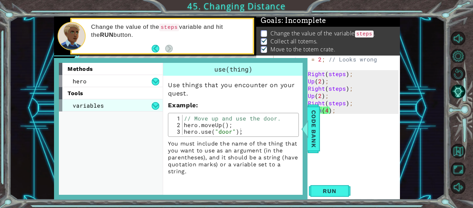
click at [125, 102] on div "variables" at bounding box center [111, 105] width 104 height 12
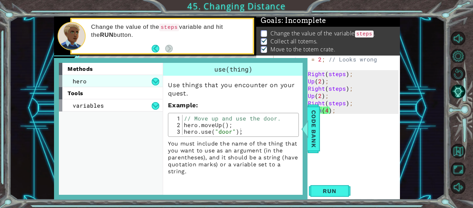
click at [129, 81] on div "hero" at bounding box center [111, 81] width 104 height 12
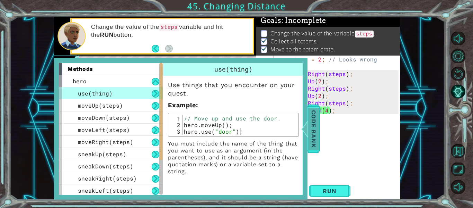
click at [314, 113] on span "Code Bank" at bounding box center [313, 128] width 11 height 42
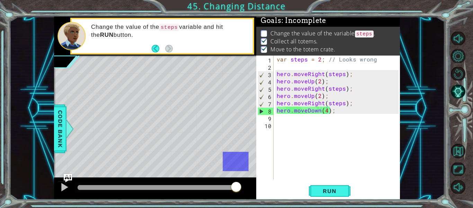
click at [309, 112] on div "var steps = 2 ; // Looks wrong hero . moveRight ( steps ) ; hero . moveUp ( 2 )…" at bounding box center [339, 124] width 127 height 138
type textarea "hero.moveDown(4);"
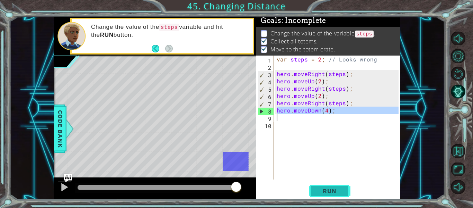
click at [327, 184] on button "Run" at bounding box center [330, 191] width 42 height 14
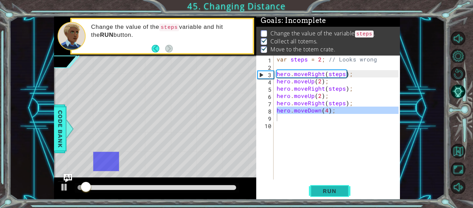
click at [327, 184] on button "Run" at bounding box center [330, 191] width 42 height 14
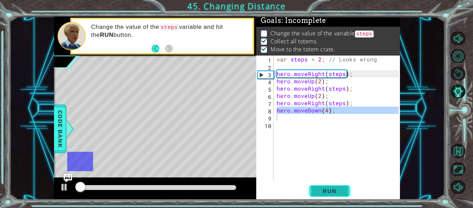
click at [327, 184] on button "Run" at bounding box center [330, 191] width 42 height 14
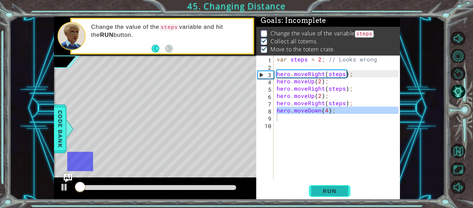
click at [327, 184] on button "Run" at bounding box center [330, 191] width 42 height 14
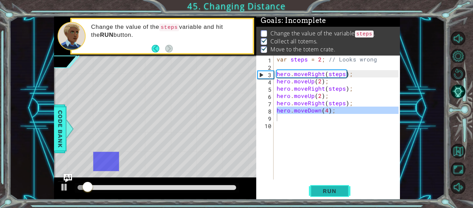
click at [327, 184] on button "Run" at bounding box center [330, 191] width 42 height 14
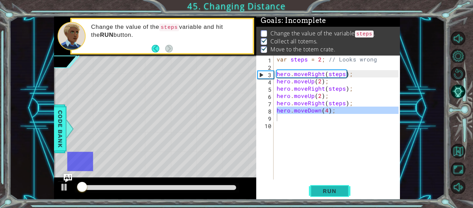
click at [327, 184] on button "Run" at bounding box center [330, 191] width 42 height 14
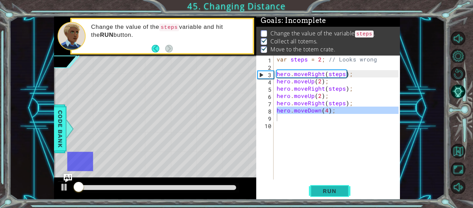
click at [327, 184] on button "Run" at bounding box center [330, 191] width 42 height 14
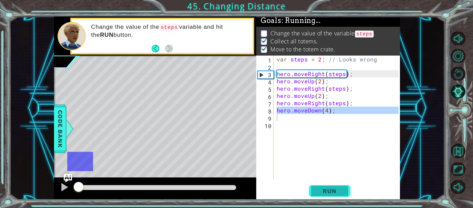
click at [327, 184] on button "Run" at bounding box center [330, 191] width 42 height 14
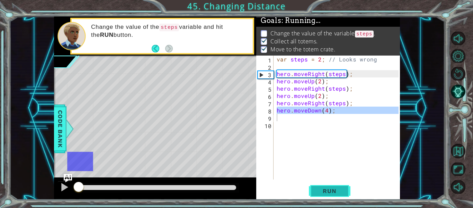
click at [327, 184] on button "Run" at bounding box center [330, 191] width 42 height 14
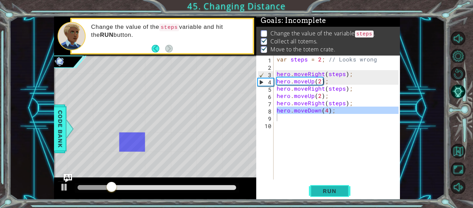
click at [327, 184] on button "Run" at bounding box center [330, 191] width 42 height 14
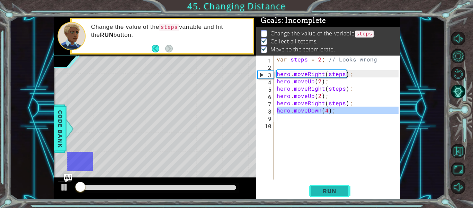
click at [327, 184] on button "Run" at bounding box center [330, 191] width 42 height 14
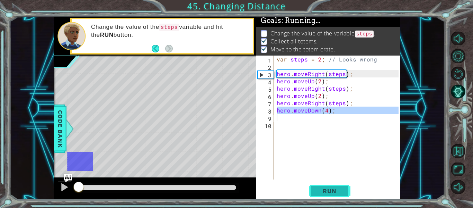
click at [327, 184] on button "Run" at bounding box center [330, 191] width 42 height 14
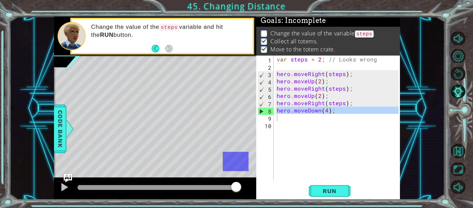
click at [309, 184] on button "Run" at bounding box center [330, 191] width 42 height 14
